Goal: Find specific page/section

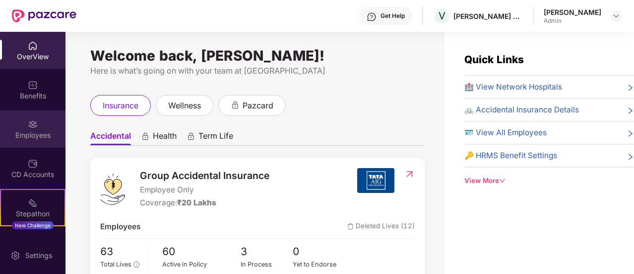
click at [30, 135] on div "Employees" at bounding box center [33, 135] width 66 height 10
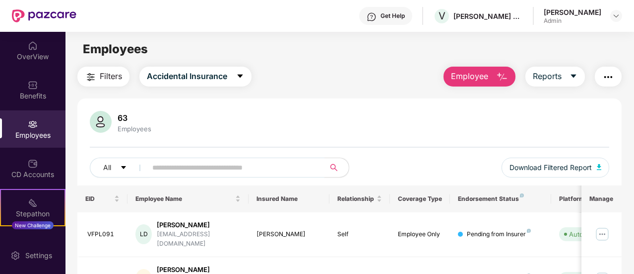
click at [497, 73] on img "button" at bounding box center [502, 77] width 12 height 12
click at [578, 77] on icon "caret-down" at bounding box center [574, 76] width 8 height 8
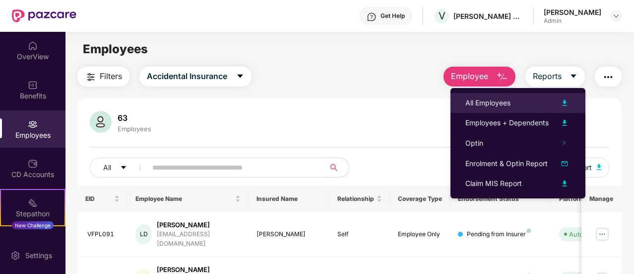
click at [569, 101] on img at bounding box center [565, 103] width 12 height 12
